Goal: Transaction & Acquisition: Book appointment/travel/reservation

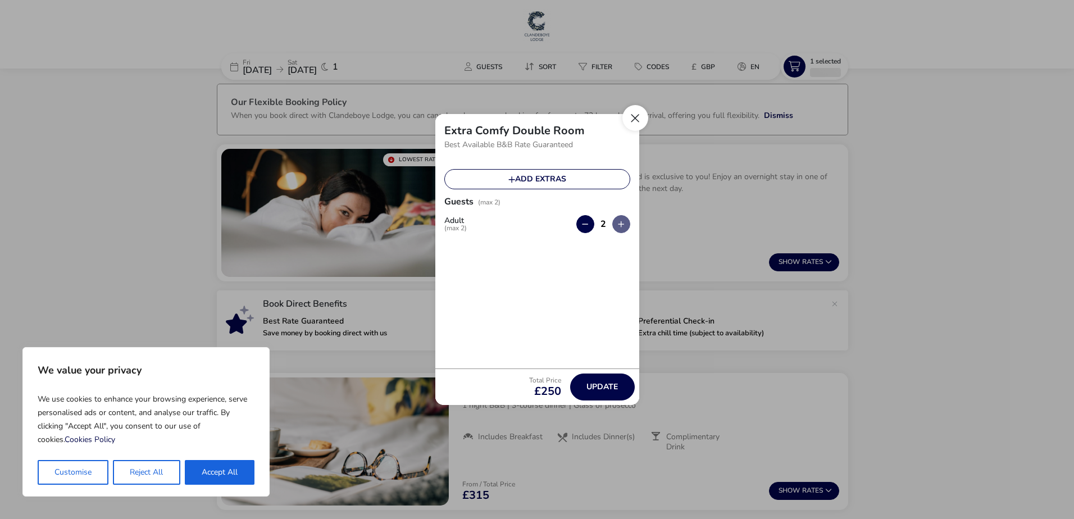
click at [636, 120] on button "Close" at bounding box center [635, 118] width 26 height 26
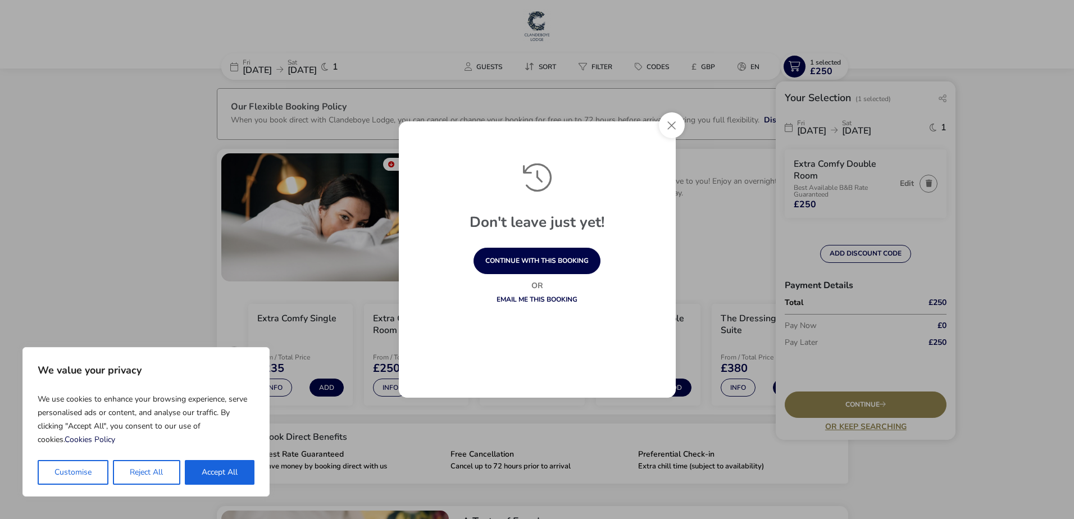
drag, startPoint x: 656, startPoint y: 126, endPoint x: 672, endPoint y: 112, distance: 21.5
click at [658, 123] on div "Don't leave just yet! continue with this booking Or Email me this booking" at bounding box center [537, 259] width 277 height 276
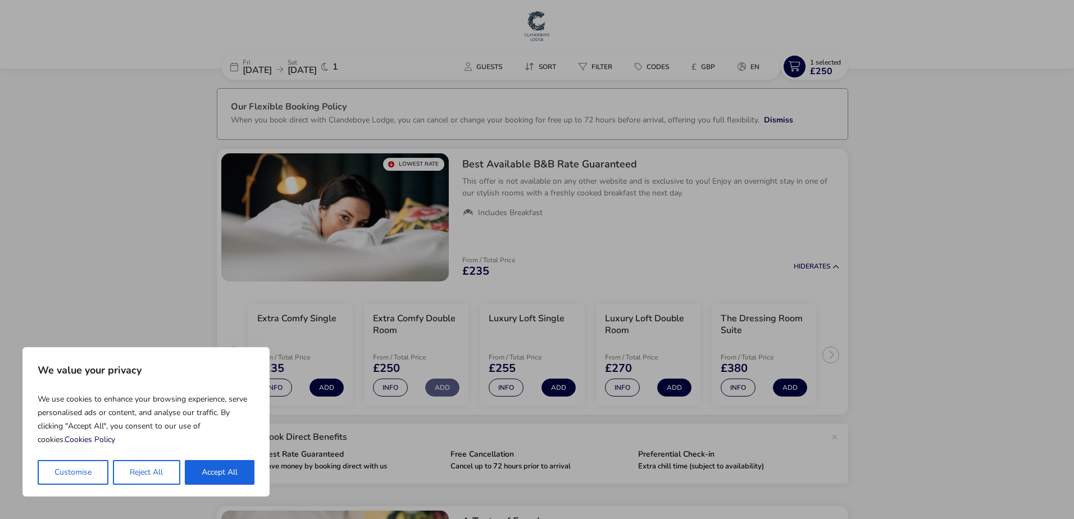
click at [673, 112] on div "Don't leave just yet! continue with this booking Or Email me this booking" at bounding box center [537, 259] width 1074 height 519
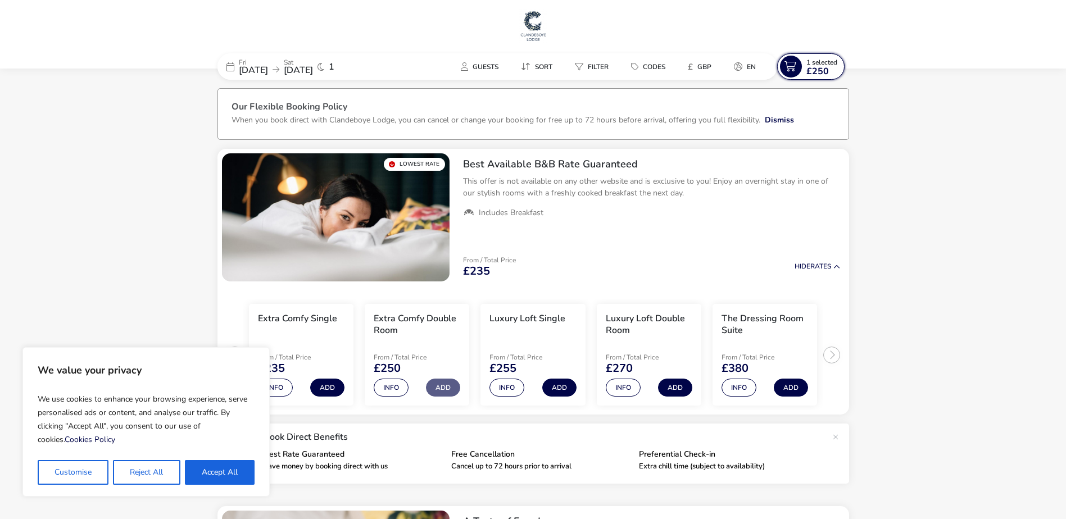
click at [803, 70] on naf-selections-indicator "1 Selected £250" at bounding box center [822, 67] width 40 height 18
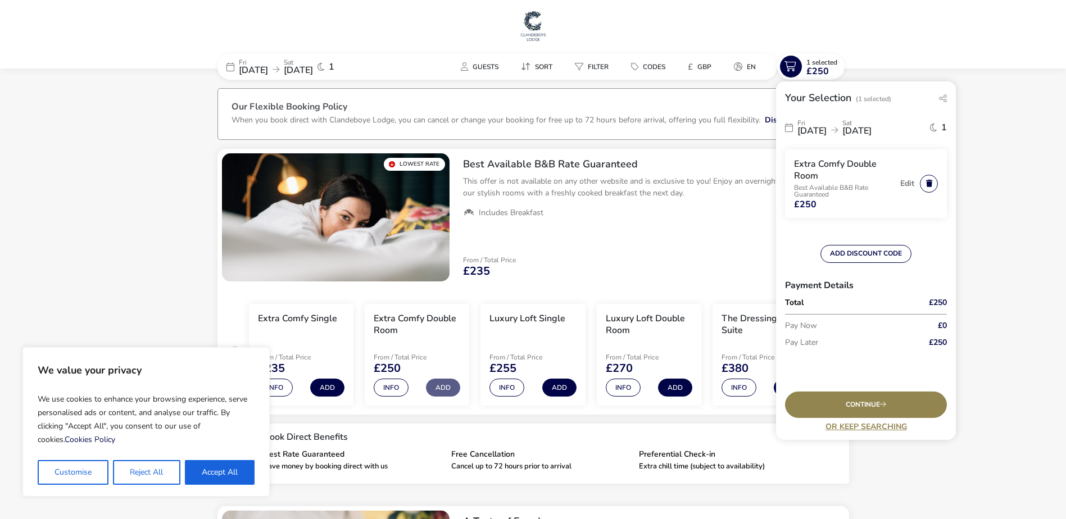
click at [923, 184] on button "button" at bounding box center [928, 184] width 18 height 18
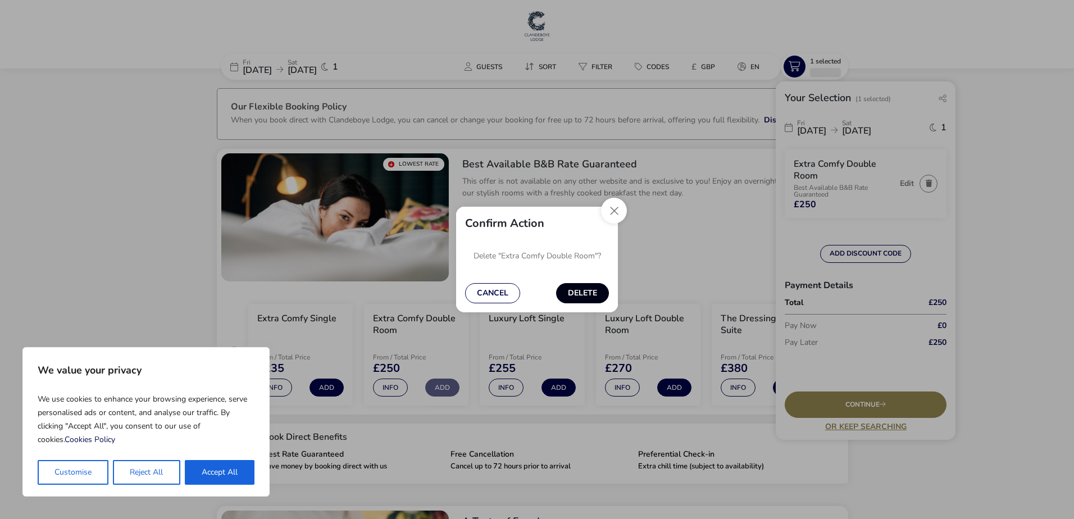
click at [589, 285] on button "Delete" at bounding box center [582, 293] width 53 height 20
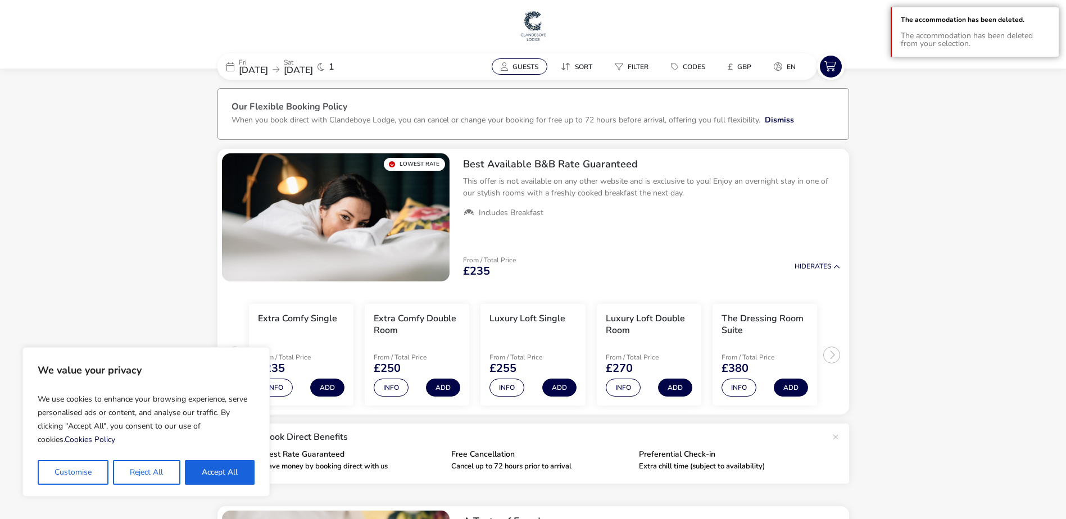
click at [524, 65] on span "Guests" at bounding box center [525, 66] width 26 height 9
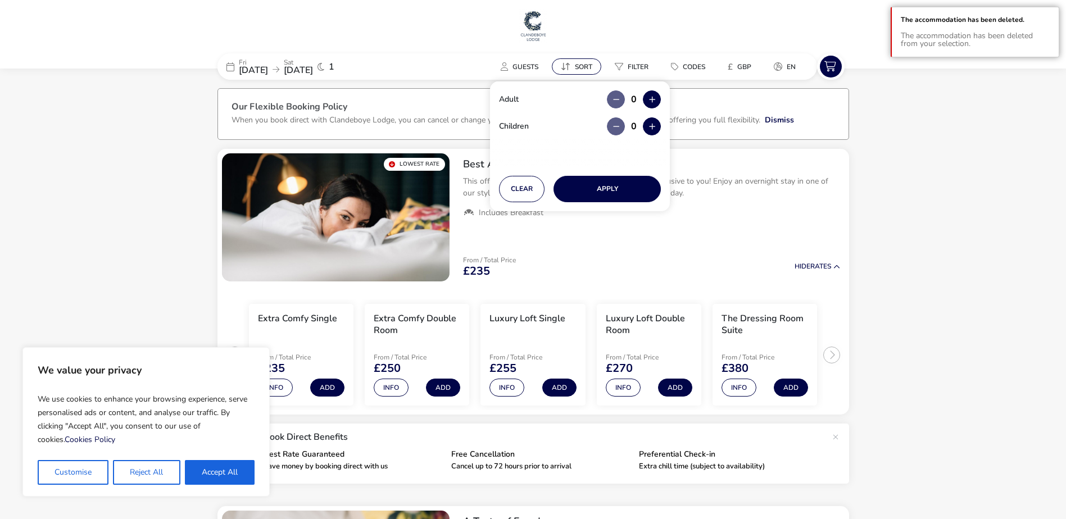
click at [589, 60] on button "Sort" at bounding box center [576, 66] width 49 height 16
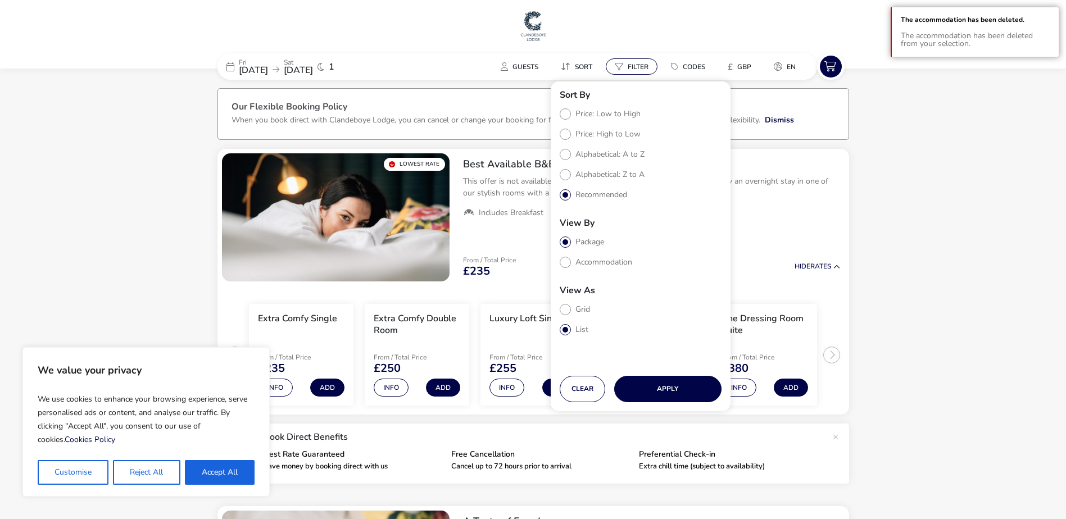
click at [627, 67] on span "Filter" at bounding box center [637, 66] width 21 height 9
